Goal: Contribute content: Add original content to the website for others to see

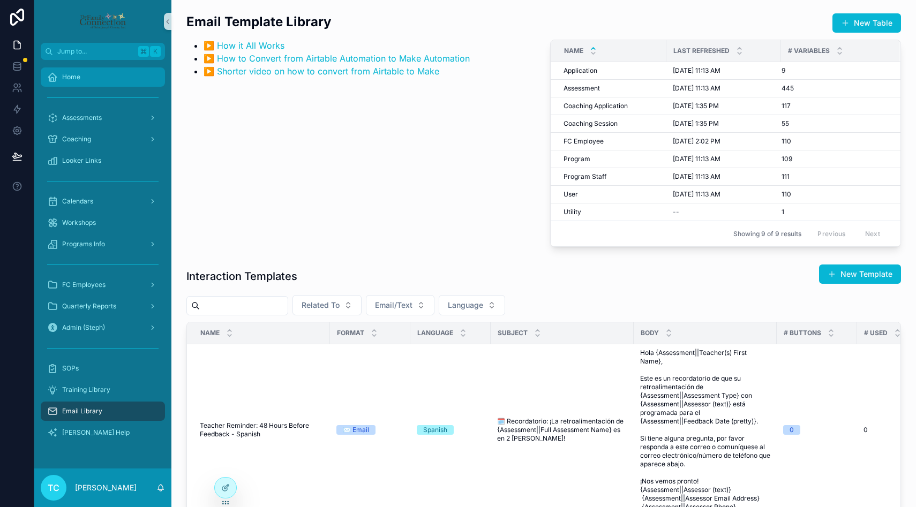
click at [96, 74] on div "Home" at bounding box center [102, 77] width 111 height 17
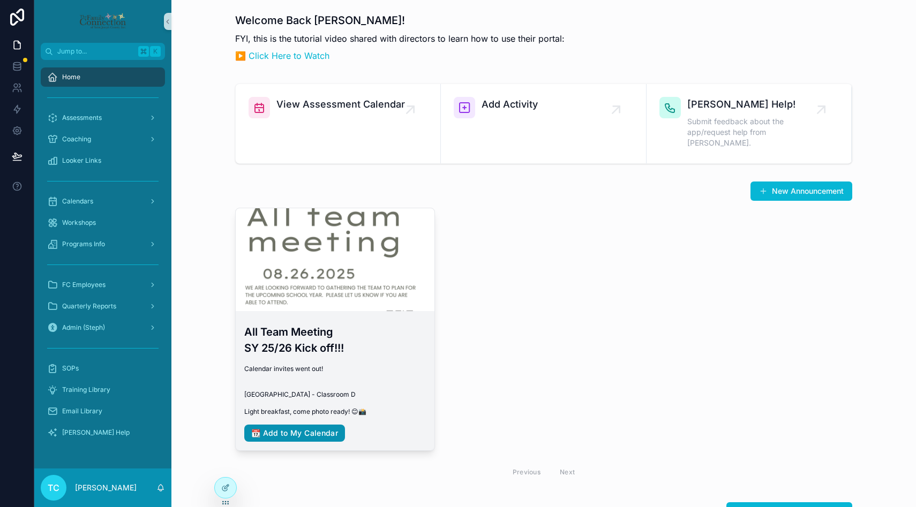
click at [311, 430] on link "📆 Add to My Calendar" at bounding box center [294, 433] width 101 height 17
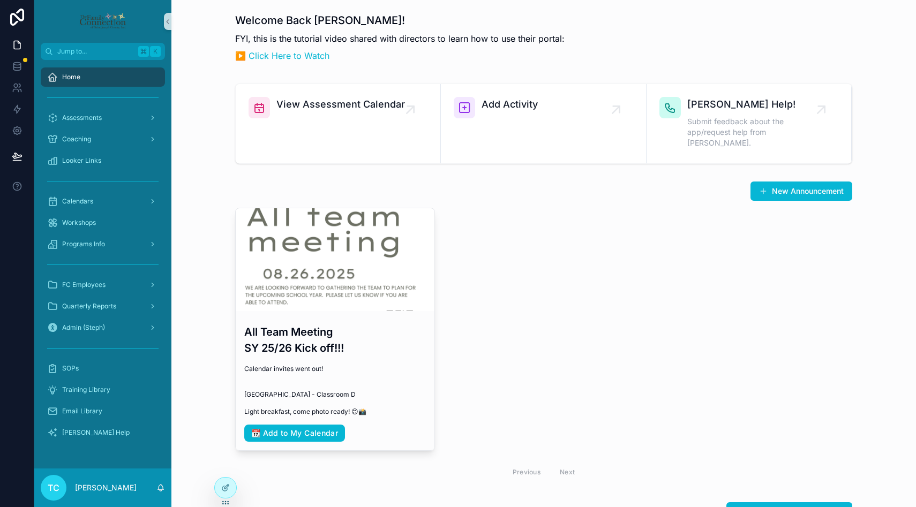
click at [549, 292] on div "All Team Meeting SY 25/26 Kick off!!! Calendar invites went out! St. Joseph Cou…" at bounding box center [543, 346] width 617 height 277
click at [549, 182] on button "New Announcement" at bounding box center [801, 191] width 102 height 19
